Goal: Task Accomplishment & Management: Complete application form

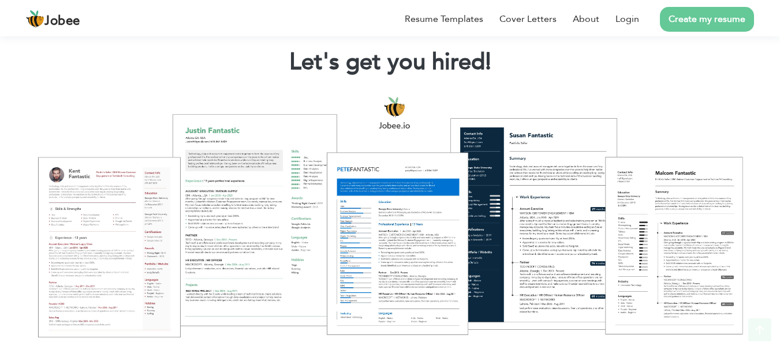
scroll to position [115, 0]
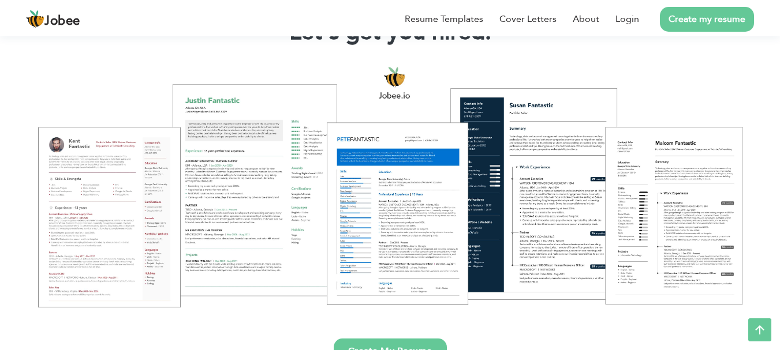
click at [698, 21] on link "Create my resume" at bounding box center [707, 19] width 94 height 25
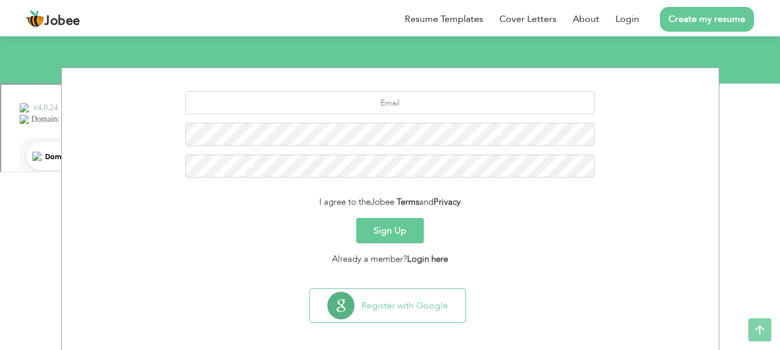
scroll to position [129, 0]
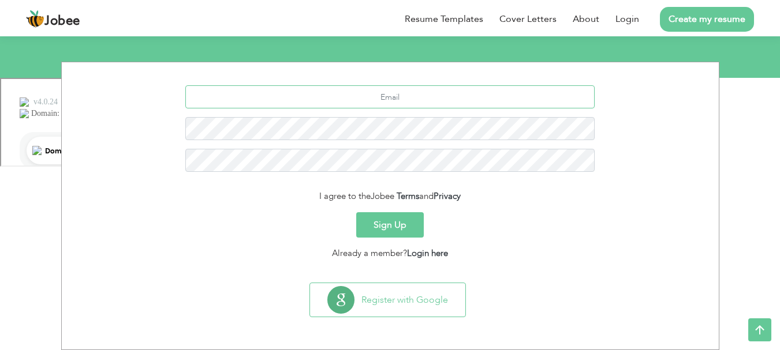
click at [431, 98] on input "text" at bounding box center [389, 96] width 409 height 23
type input "Ronaldrony5@gmail.com"
click at [634, 21] on link "Login" at bounding box center [627, 19] width 24 height 14
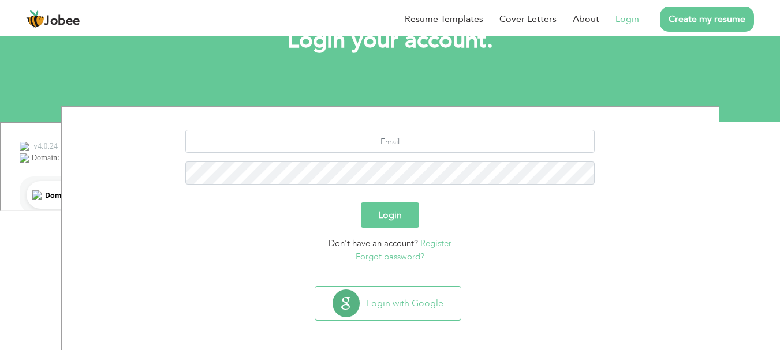
scroll to position [88, 0]
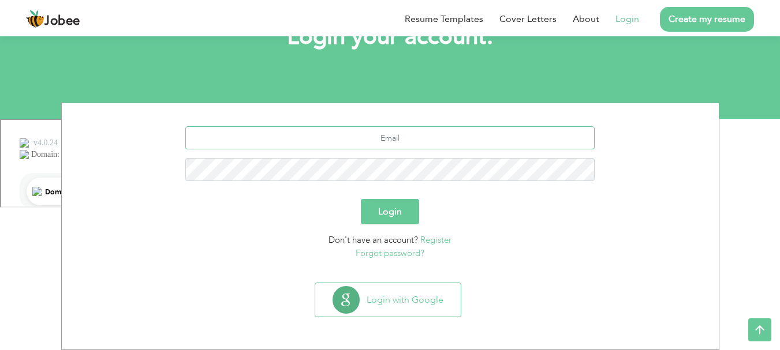
click at [416, 132] on input "text" at bounding box center [389, 137] width 409 height 23
click at [406, 133] on input "text" at bounding box center [389, 137] width 409 height 23
click at [388, 141] on input "text" at bounding box center [389, 137] width 409 height 23
type input "Ronaldrony5@gmail.com"
click at [390, 212] on button "Login" at bounding box center [390, 211] width 58 height 25
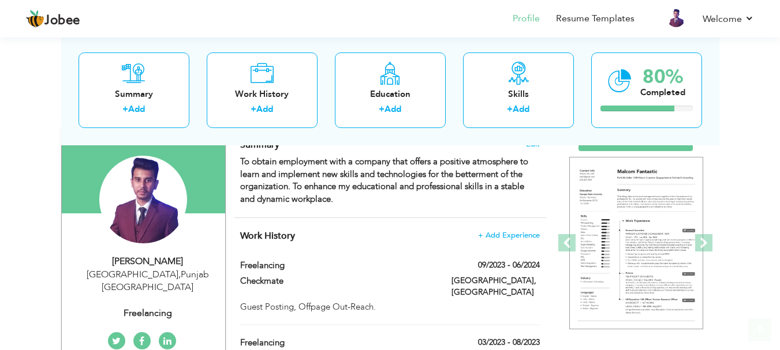
scroll to position [115, 0]
